Goal: Information Seeking & Learning: Learn about a topic

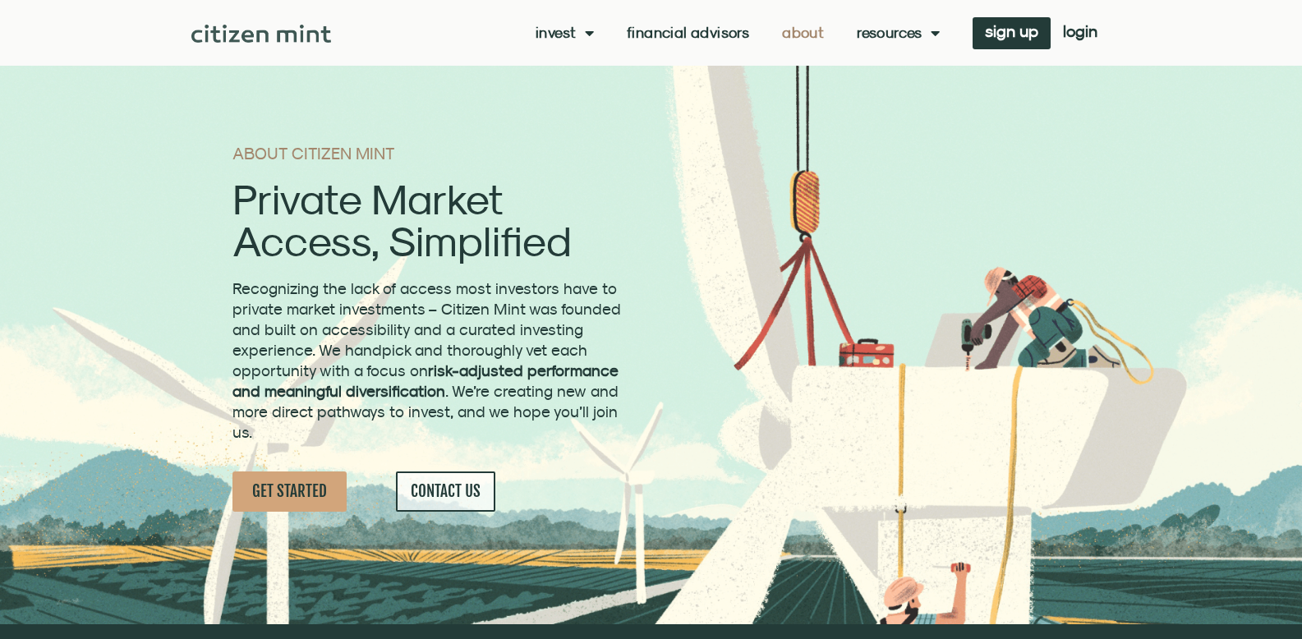
click at [446, 492] on span "CONTACT US" at bounding box center [446, 491] width 70 height 21
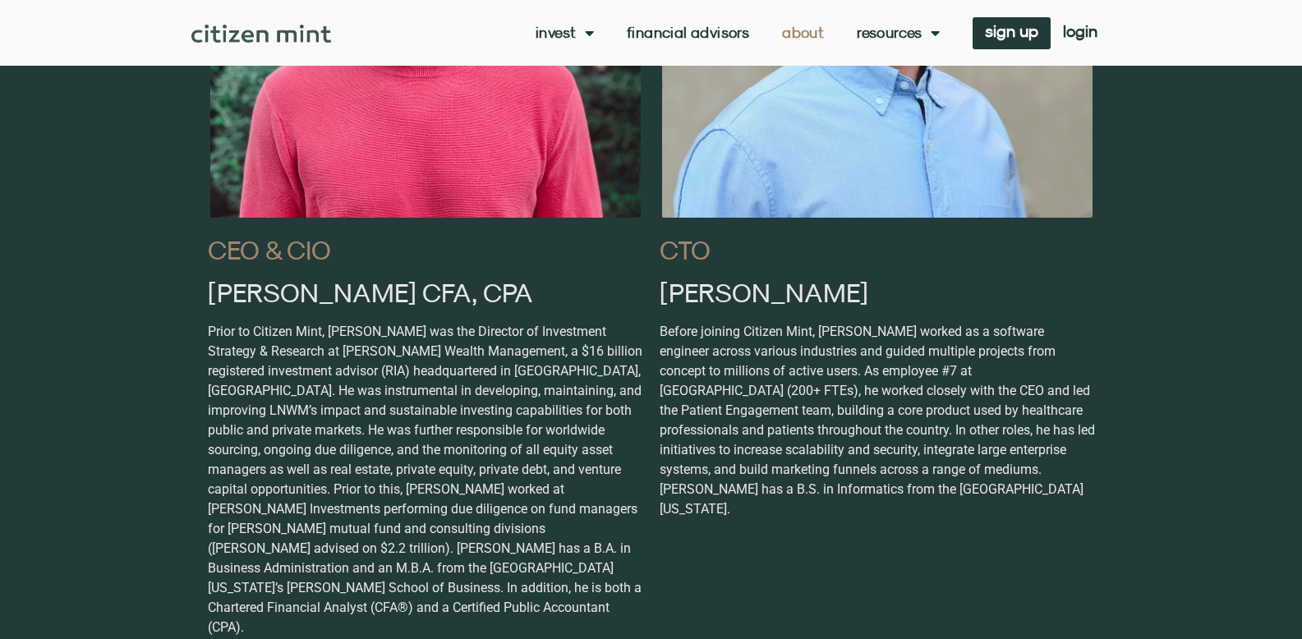
scroll to position [1085, 0]
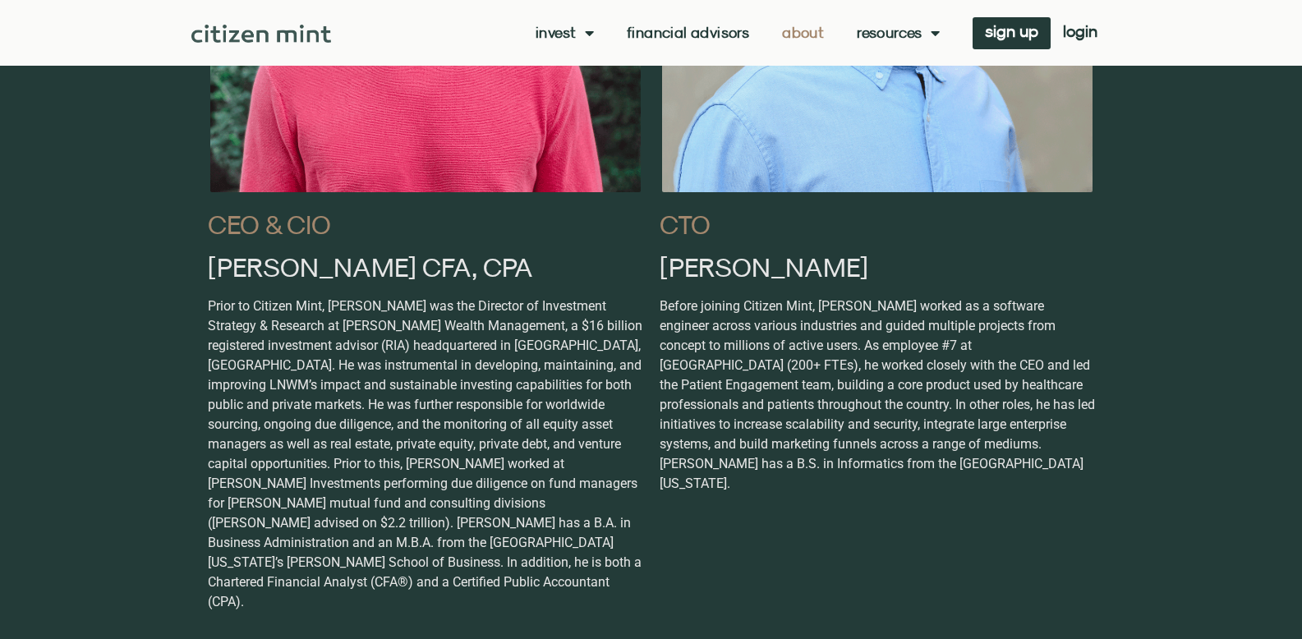
click at [782, 29] on link "About" at bounding box center [803, 33] width 42 height 16
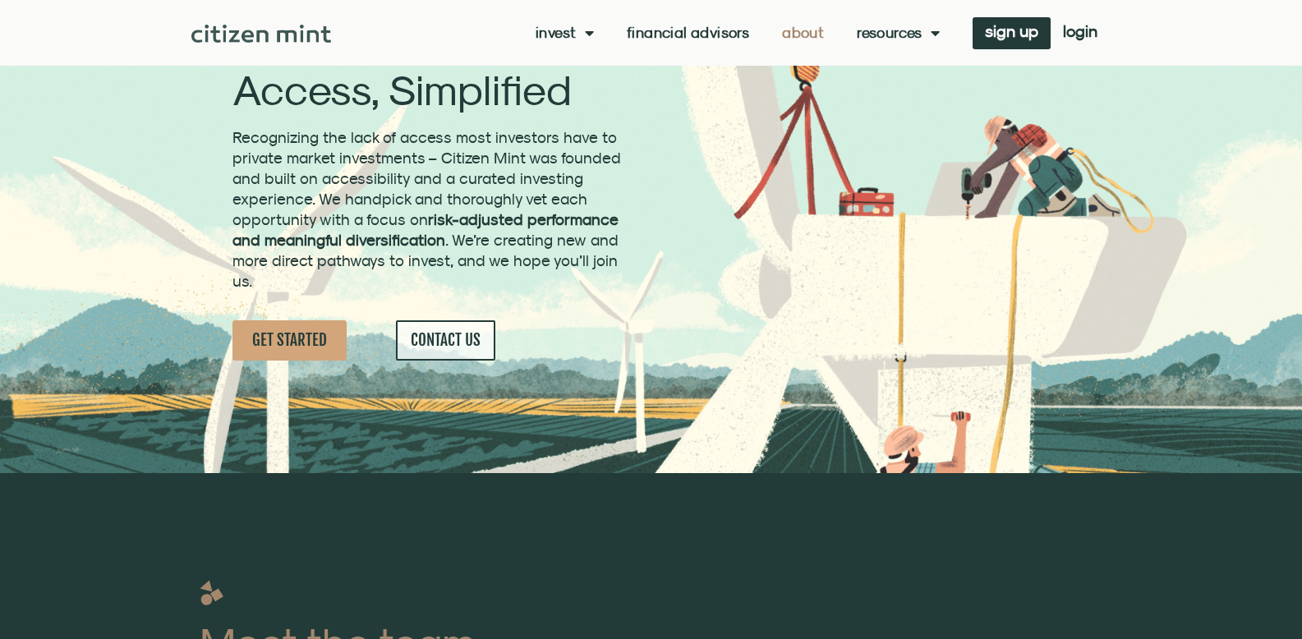
scroll to position [164, 0]
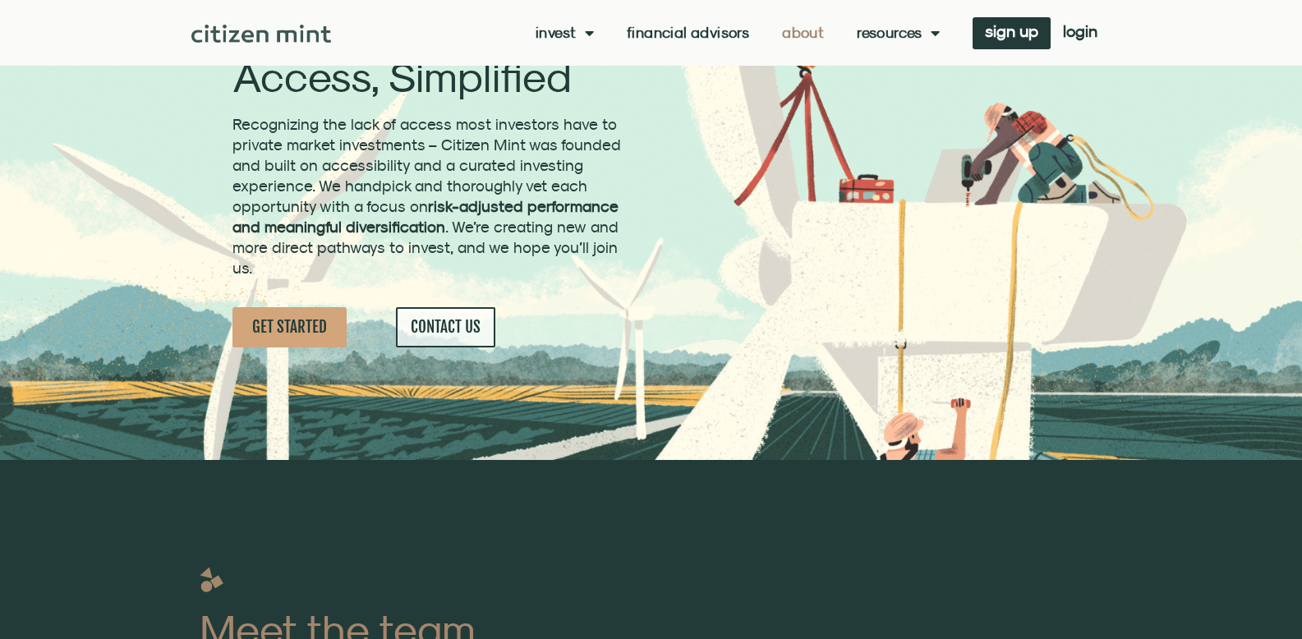
click at [449, 326] on span "CONTACT US" at bounding box center [446, 327] width 70 height 21
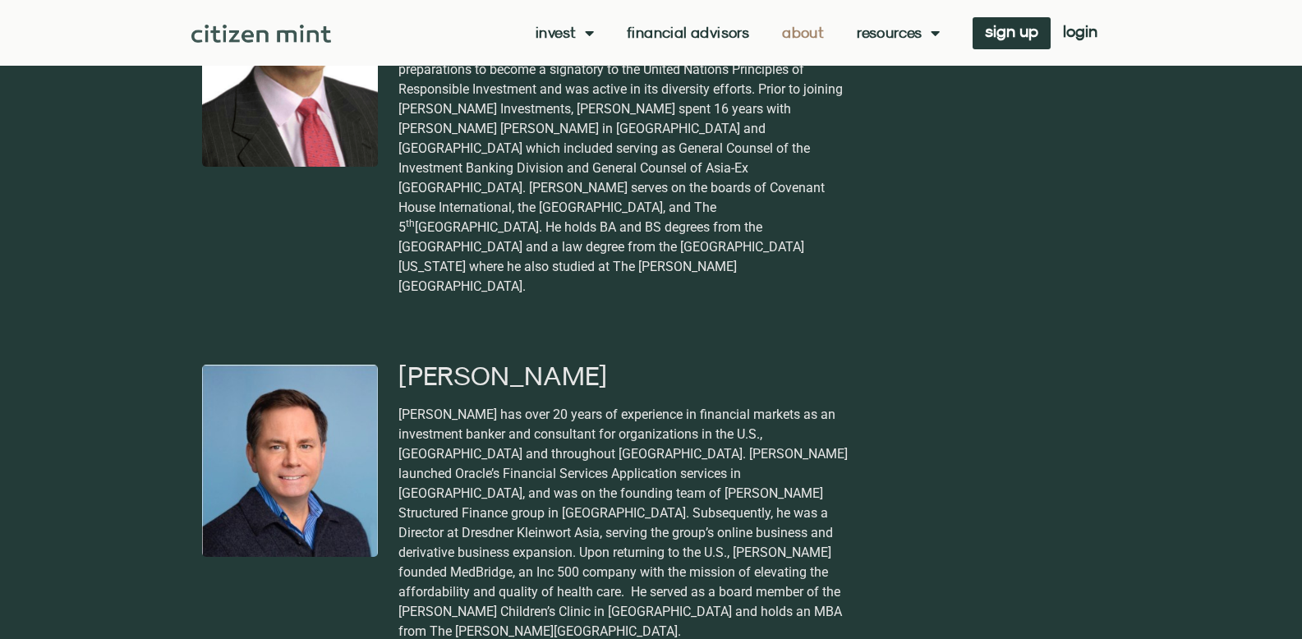
scroll to position [2833, 0]
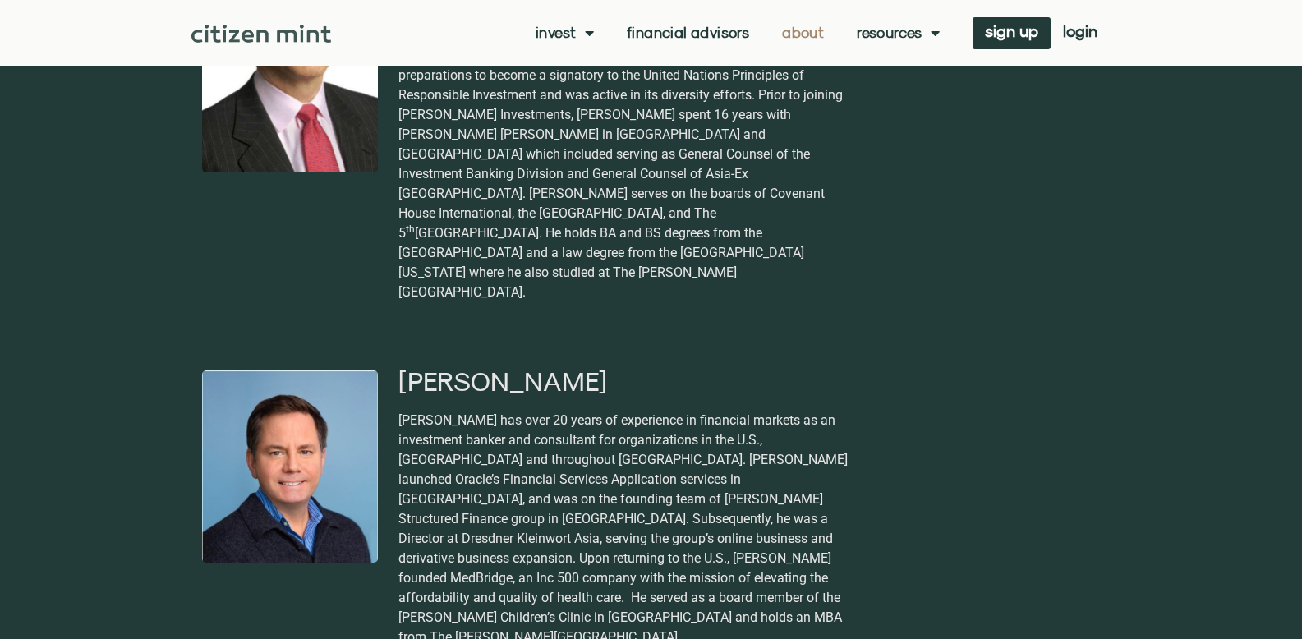
click at [551, 44] on div "Invest investments how it works Financial Advisors About Resources insights all…" at bounding box center [720, 33] width 779 height 32
click at [552, 27] on link "Invest" at bounding box center [565, 33] width 58 height 16
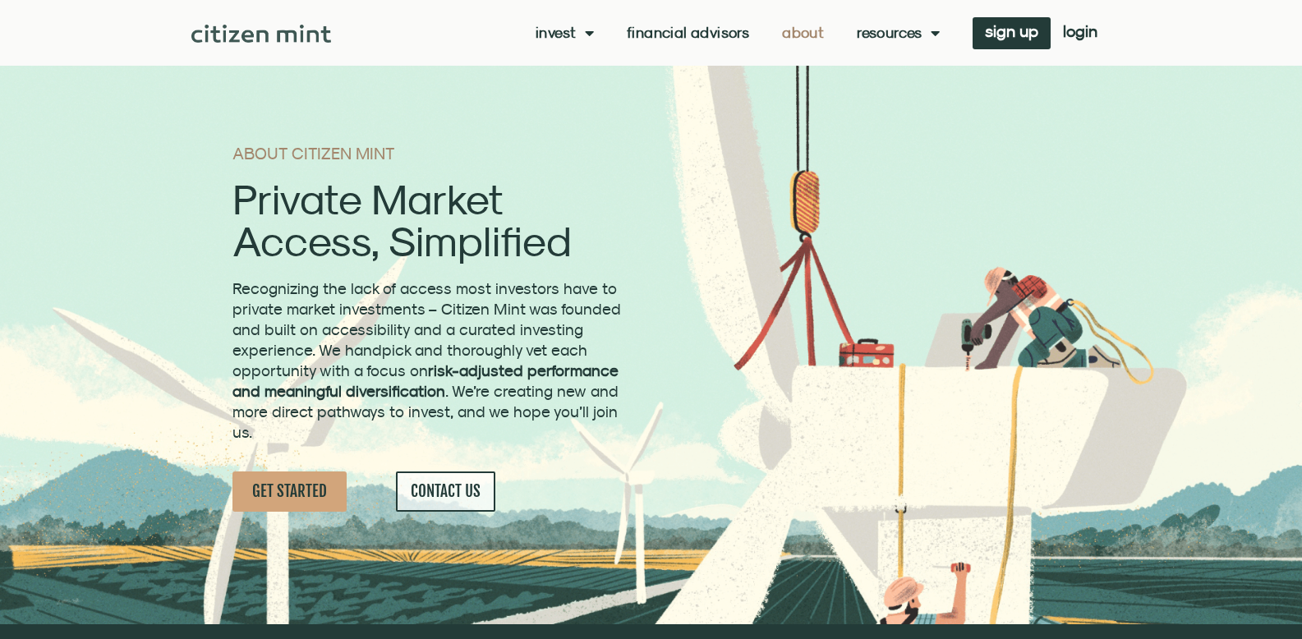
click at [277, 499] on span "GET STARTED" at bounding box center [289, 491] width 75 height 21
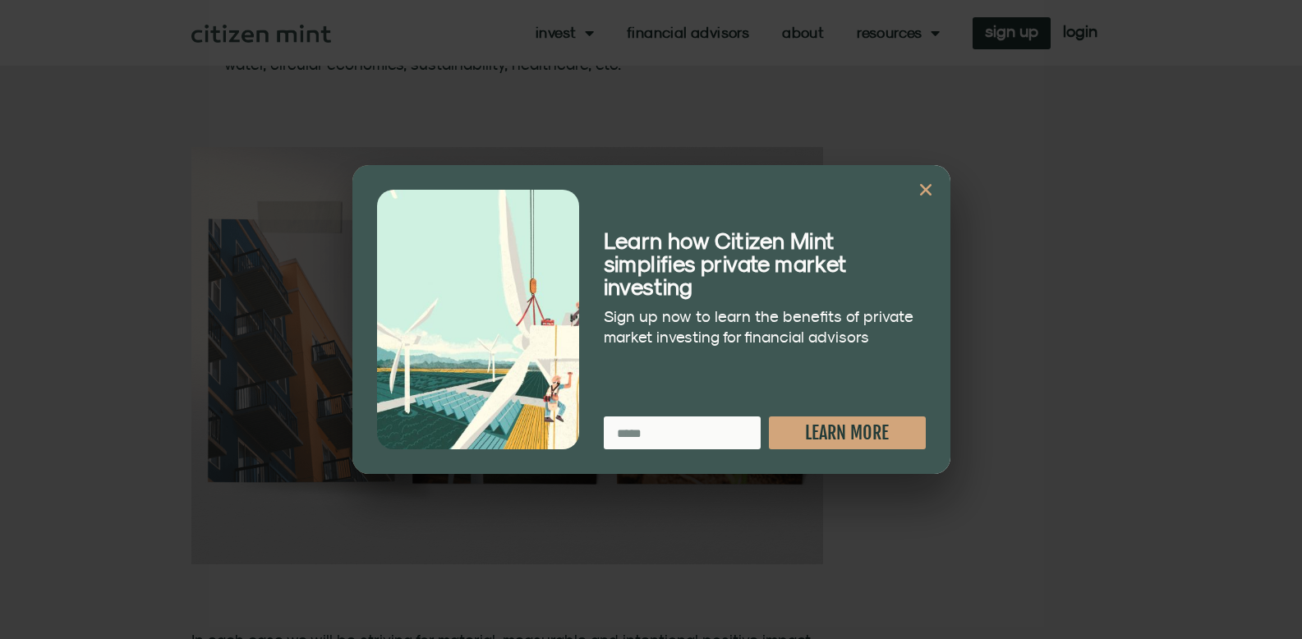
scroll to position [2465, 0]
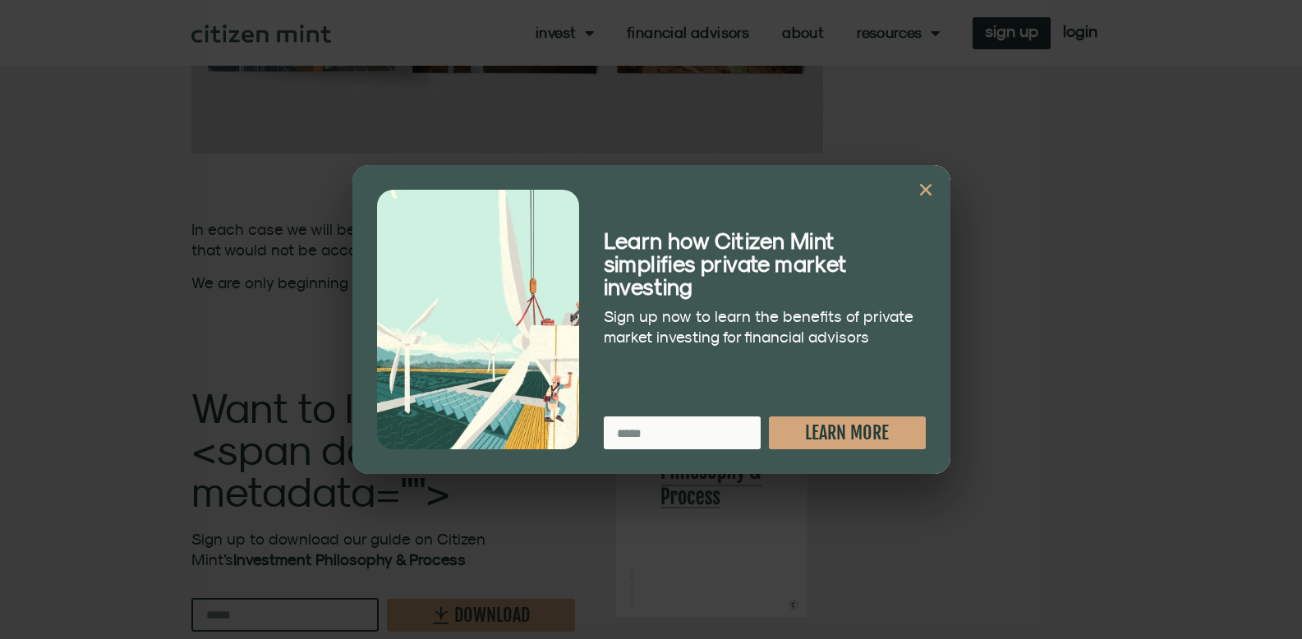
click at [922, 182] on icon "Close" at bounding box center [926, 190] width 16 height 16
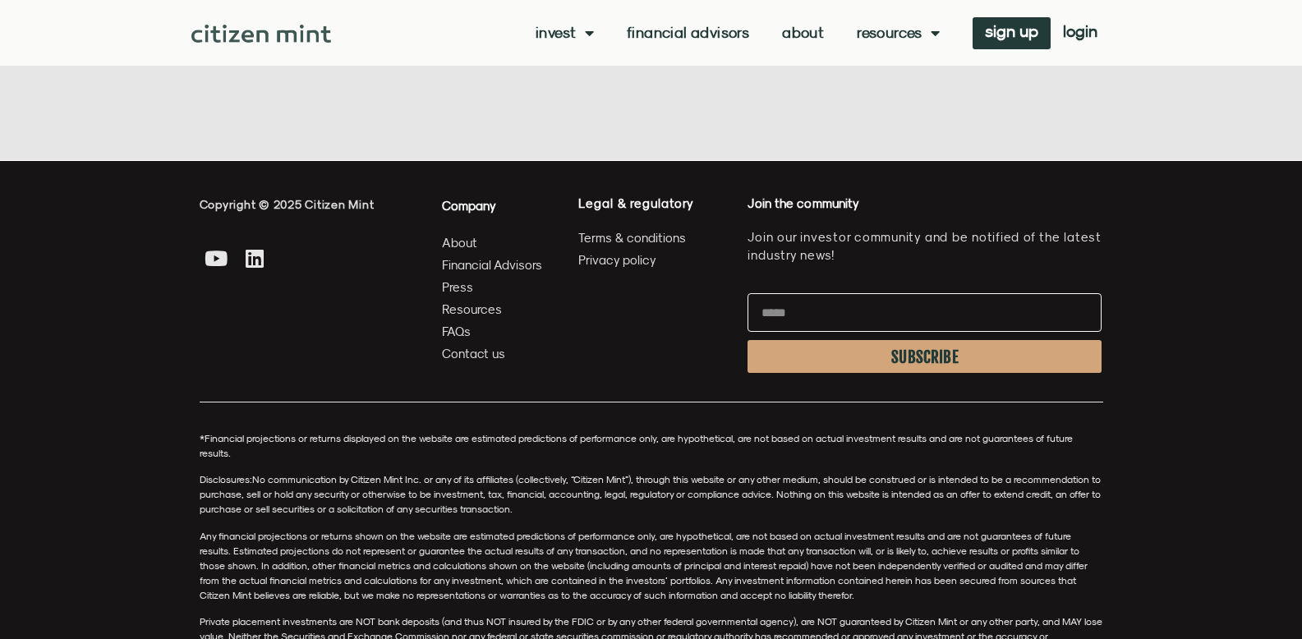
scroll to position [3039, 0]
